Goal: Task Accomplishment & Management: Use online tool/utility

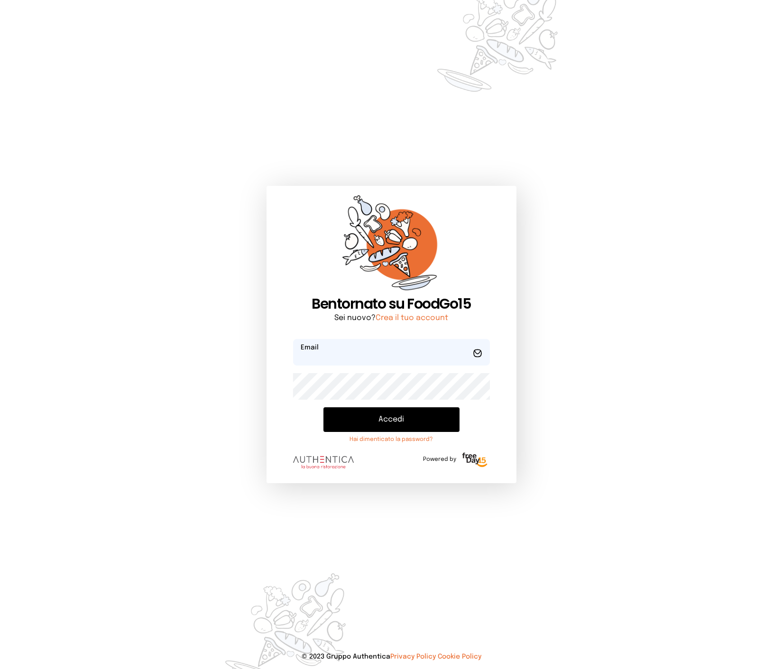
type input "**********"
click at [382, 416] on button "Accedi" at bounding box center [391, 419] width 137 height 25
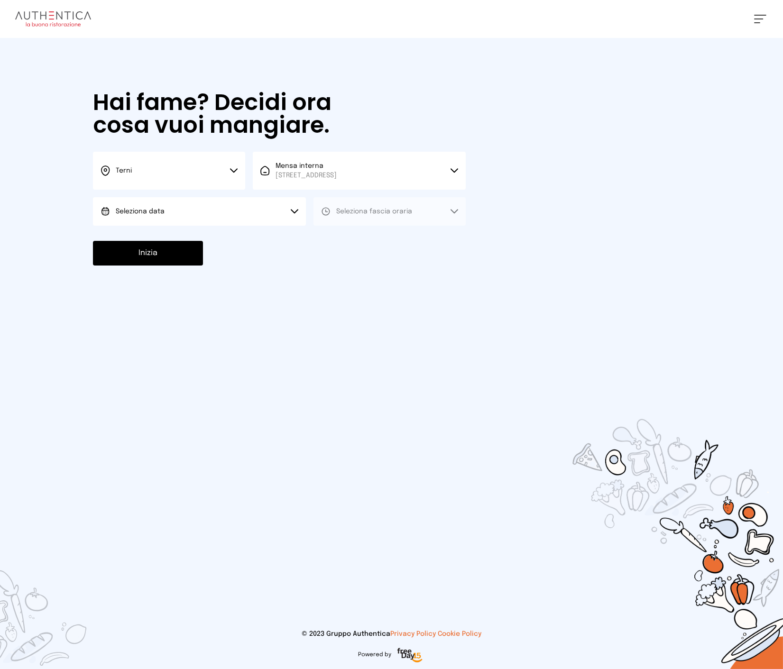
click at [232, 176] on button "Terni" at bounding box center [169, 171] width 152 height 38
click at [190, 204] on li "Terni" at bounding box center [169, 203] width 152 height 26
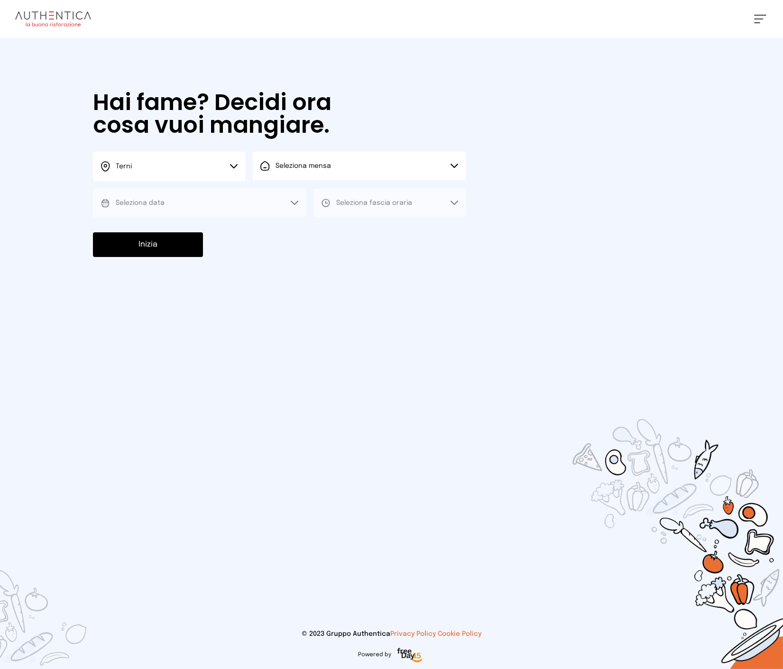
click at [314, 168] on span "Seleziona mensa" at bounding box center [303, 166] width 55 height 7
click at [297, 197] on span "[STREET_ADDRESS]" at bounding box center [306, 201] width 61 height 9
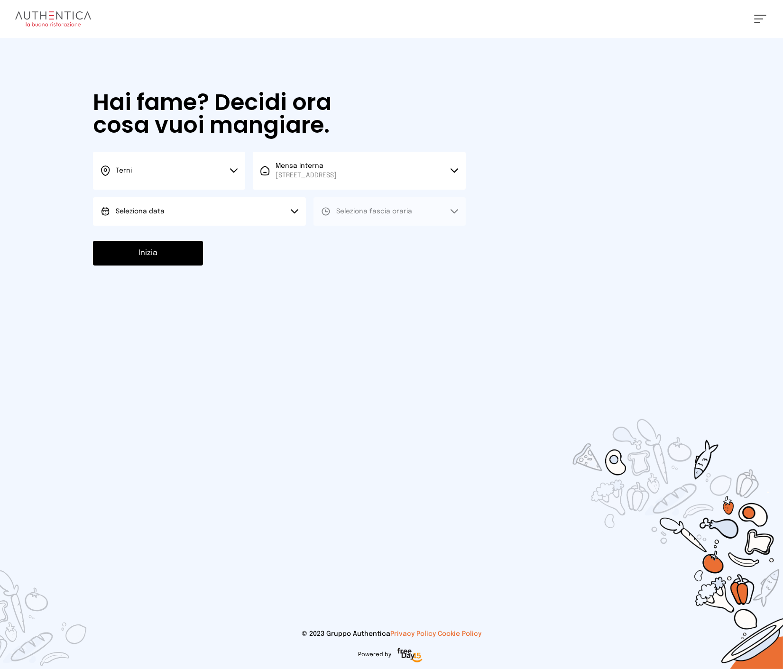
click at [254, 210] on button "Seleziona data" at bounding box center [199, 211] width 213 height 28
drag, startPoint x: 193, startPoint y: 234, endPoint x: 273, endPoint y: 229, distance: 80.8
click at [193, 234] on li "[DATE], [DATE]" at bounding box center [199, 238] width 213 height 25
